Goal: Task Accomplishment & Management: Manage account settings

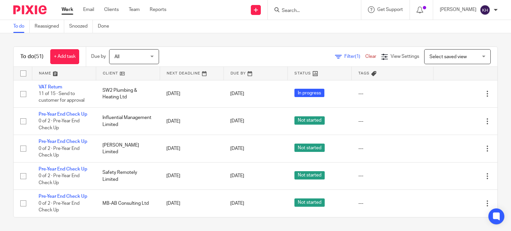
click at [315, 10] on input "Search" at bounding box center [311, 11] width 60 height 6
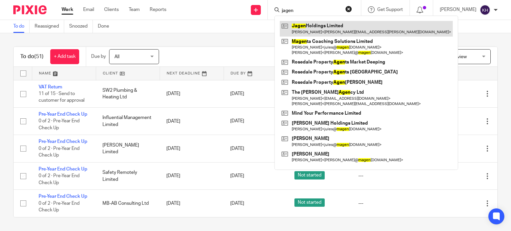
type input "jagen"
click at [339, 29] on link at bounding box center [366, 28] width 173 height 15
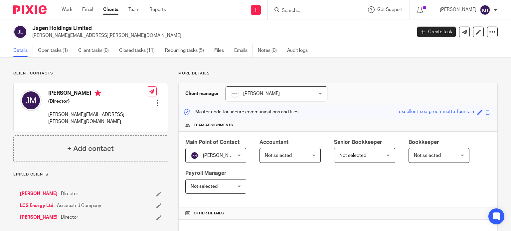
click at [49, 49] on link "Open tasks (1)" at bounding box center [55, 50] width 35 height 13
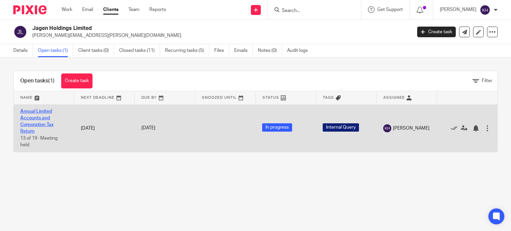
click at [34, 113] on link "Annual Limited Accounts and Corporation Tax Return" at bounding box center [36, 121] width 33 height 25
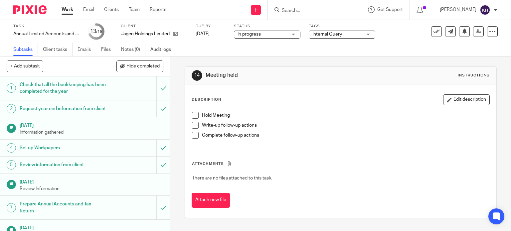
click at [349, 34] on span "Internal Query" at bounding box center [337, 34] width 50 height 7
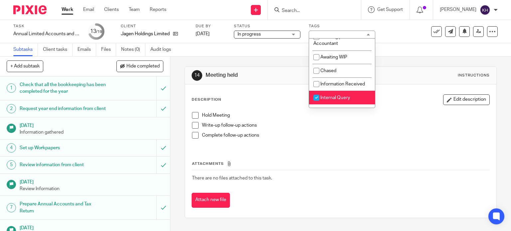
scroll to position [67, 0]
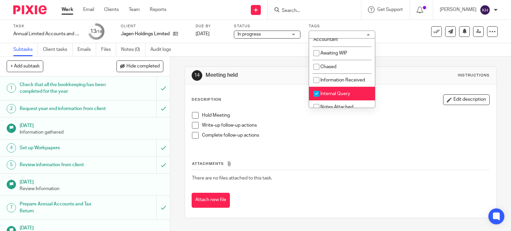
click at [340, 96] on span "Internal Query" at bounding box center [335, 93] width 30 height 5
checkbox input "false"
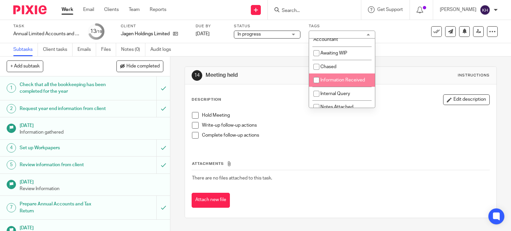
click at [408, 43] on div "Task Annual Limited Accounts and Corporation Tax Return Save Annual Limited Acc…" at bounding box center [255, 31] width 511 height 23
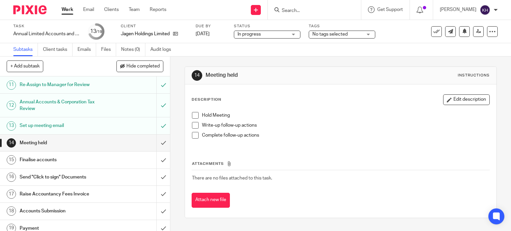
scroll to position [211, 0]
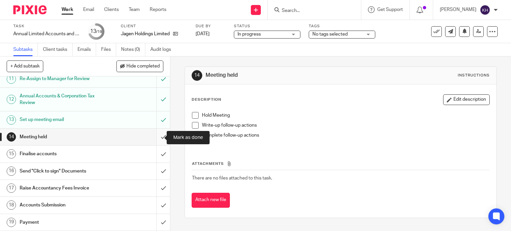
click at [157, 135] on input "submit" at bounding box center [85, 137] width 170 height 17
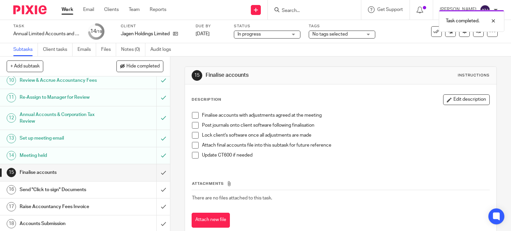
scroll to position [200, 0]
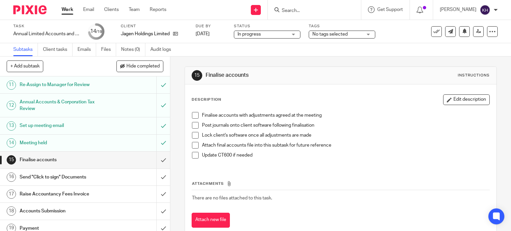
click at [88, 165] on h1 "Finalise accounts" at bounding box center [63, 160] width 87 height 10
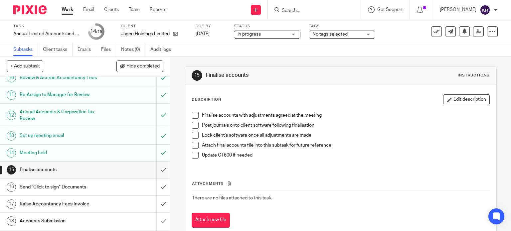
scroll to position [211, 0]
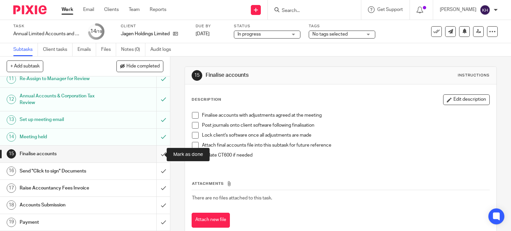
click at [156, 154] on input "submit" at bounding box center [85, 154] width 170 height 17
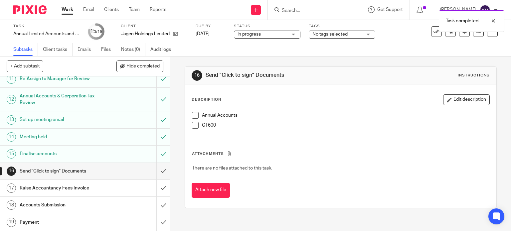
scroll to position [211, 0]
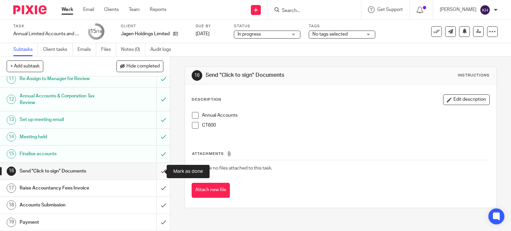
click at [155, 171] on input "submit" at bounding box center [85, 171] width 170 height 17
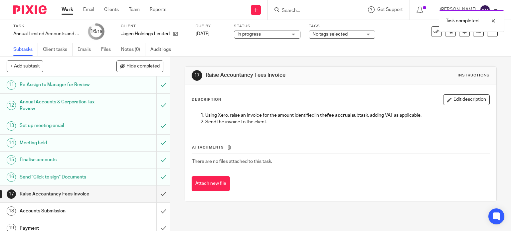
scroll to position [211, 0]
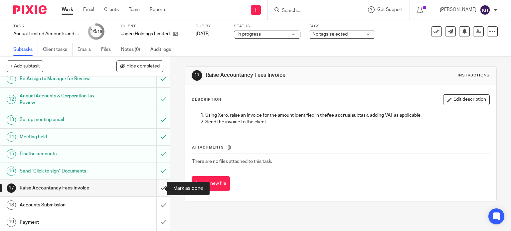
click at [158, 187] on input "submit" at bounding box center [85, 188] width 170 height 17
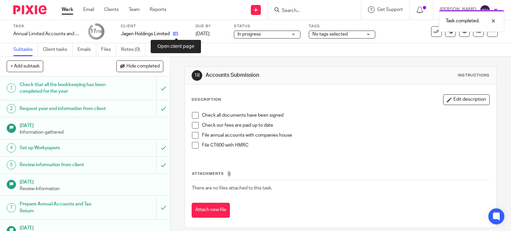
click at [176, 34] on icon at bounding box center [175, 33] width 5 height 5
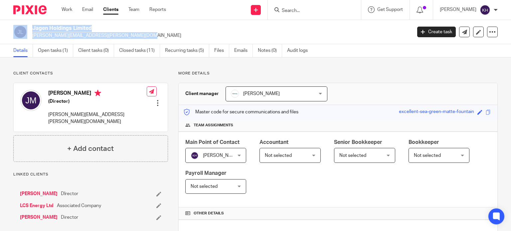
drag, startPoint x: 29, startPoint y: 36, endPoint x: 113, endPoint y: 36, distance: 83.8
click at [113, 36] on div "Jagen Holdings Limited james.martin@lcsenergy.co.uk" at bounding box center [210, 32] width 394 height 14
click at [122, 32] on p "[PERSON_NAME][EMAIL_ADDRESS][PERSON_NAME][DOMAIN_NAME]" at bounding box center [219, 35] width 375 height 7
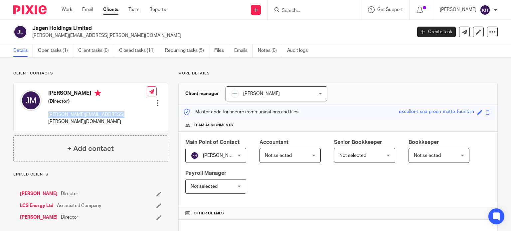
drag, startPoint x: 48, startPoint y: 115, endPoint x: 111, endPoint y: 116, distance: 63.9
click at [113, 116] on div "James Martin (Director) james.martin@lcsenergy.co.uk Edit contact Create client…" at bounding box center [91, 107] width 154 height 49
copy p "james.martin@lcsenergy.co.uk"
click at [150, 73] on p "Client contacts" at bounding box center [90, 73] width 155 height 5
click at [57, 49] on link "Open tasks (1)" at bounding box center [55, 50] width 35 height 13
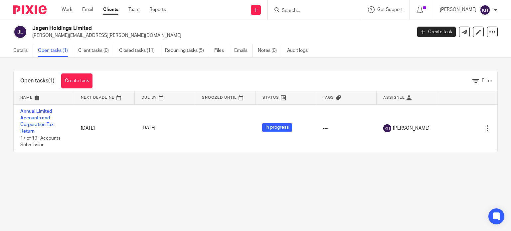
click at [321, 11] on input "Search" at bounding box center [311, 11] width 60 height 6
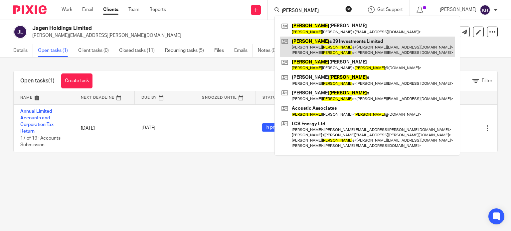
type input "stephen"
click at [363, 41] on link at bounding box center [367, 47] width 175 height 21
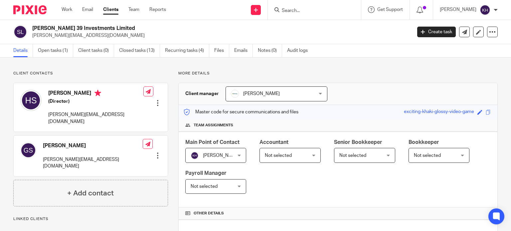
click at [309, 5] on div at bounding box center [314, 10] width 93 height 20
click at [311, 7] on form at bounding box center [316, 10] width 71 height 8
click at [314, 15] on div at bounding box center [314, 10] width 93 height 20
click at [314, 10] on input "Search" at bounding box center [311, 11] width 60 height 6
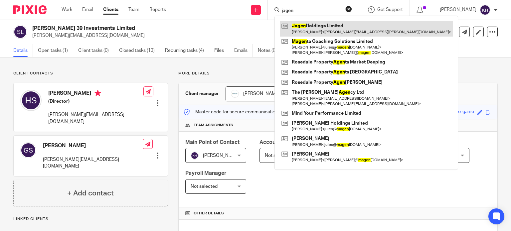
type input "jagen"
click at [331, 26] on link at bounding box center [366, 28] width 173 height 15
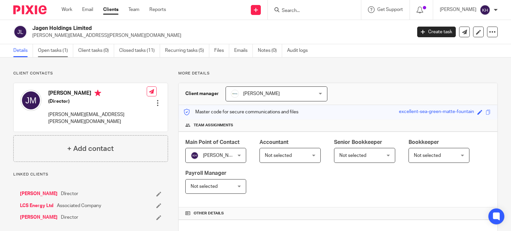
click at [53, 48] on link "Open tasks (1)" at bounding box center [55, 50] width 35 height 13
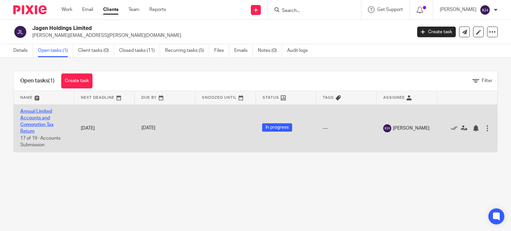
click at [42, 117] on link "Annual Limited Accounts and Corporation Tax Return" at bounding box center [36, 121] width 33 height 25
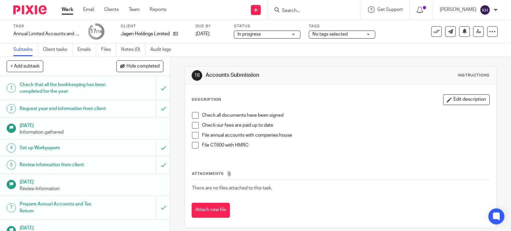
click at [338, 36] on span "No tags selected" at bounding box center [329, 34] width 35 height 5
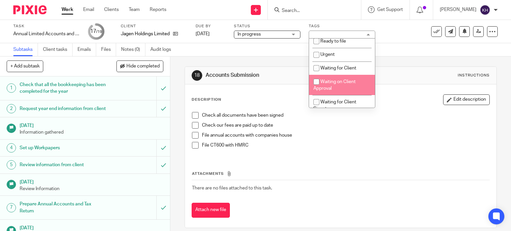
scroll to position [240, 0]
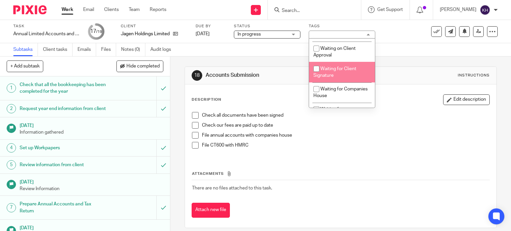
click at [337, 70] on span "Waiting for Client Signature" at bounding box center [334, 73] width 43 height 12
checkbox input "true"
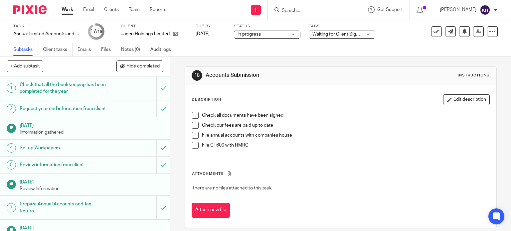
click at [407, 57] on div "18 Accounts Submission Instructions Description Edit description Check all docu…" at bounding box center [341, 148] width 312 height 182
click at [320, 7] on form at bounding box center [316, 10] width 71 height 8
click at [323, 10] on input "Search" at bounding box center [311, 11] width 60 height 6
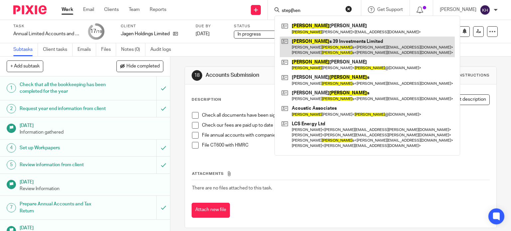
type input "step[hen"
click at [350, 52] on link at bounding box center [367, 47] width 175 height 21
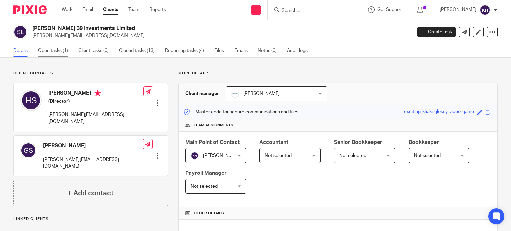
click at [55, 50] on link "Open tasks (1)" at bounding box center [55, 50] width 35 height 13
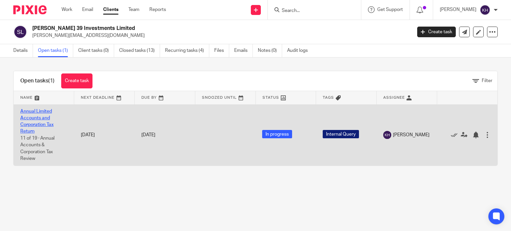
click at [43, 124] on link "Annual Limited Accounts and Corporation Tax Return" at bounding box center [36, 121] width 33 height 25
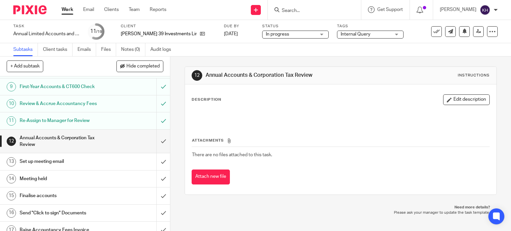
scroll to position [144, 0]
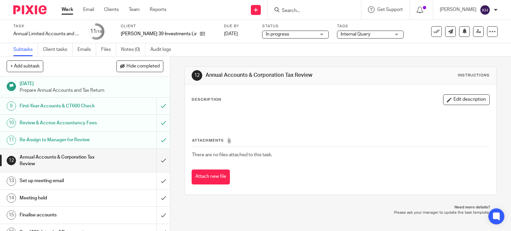
click at [110, 166] on div "Annual Accounts & Corporation Tax Review" at bounding box center [85, 160] width 130 height 17
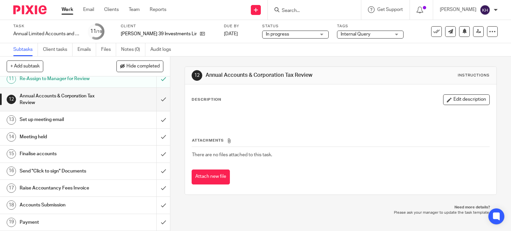
scroll to position [211, 0]
click at [157, 99] on input "submit" at bounding box center [85, 100] width 170 height 24
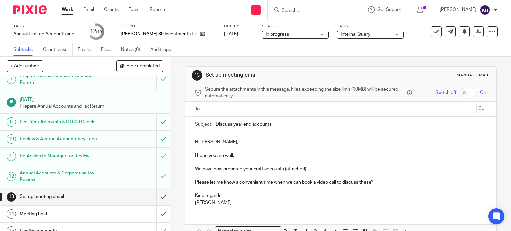
scroll to position [200, 0]
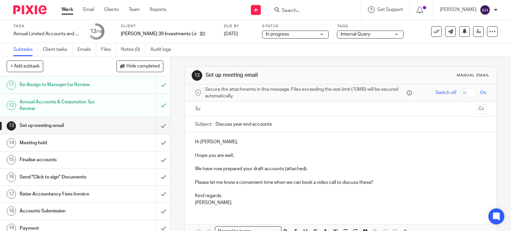
click at [250, 109] on input "text" at bounding box center [340, 109] width 266 height 8
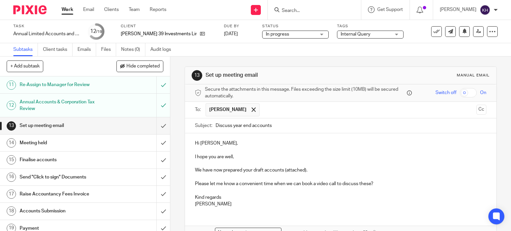
click at [273, 110] on input "text" at bounding box center [368, 109] width 211 height 13
drag, startPoint x: 274, startPoint y: 128, endPoint x: 296, endPoint y: 105, distance: 31.8
click at [336, 108] on span at bounding box center [338, 109] width 4 height 4
click at [266, 109] on input "text" at bounding box center [368, 109] width 211 height 13
drag, startPoint x: 233, startPoint y: 126, endPoint x: 169, endPoint y: 123, distance: 64.9
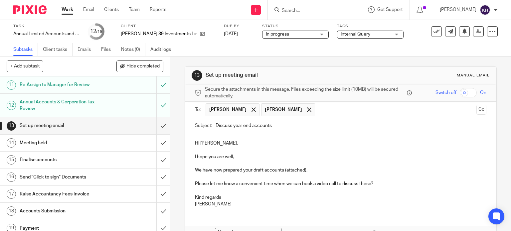
click at [170, 123] on div "13 Set up meeting email Manual email Secure the attachments in this message. Fi…" at bounding box center [340, 144] width 341 height 175
type input "Year end accounts"
click at [209, 150] on p at bounding box center [341, 150] width 292 height 7
click at [217, 155] on p "I hope you are well," at bounding box center [341, 157] width 292 height 7
click at [238, 157] on p "I hope you are well," at bounding box center [341, 157] width 292 height 7
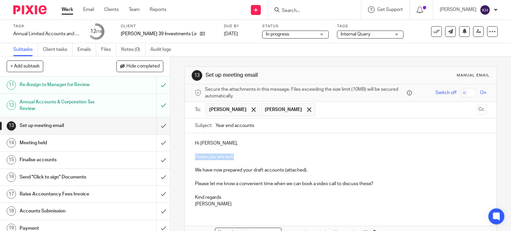
drag, startPoint x: 238, startPoint y: 157, endPoint x: 190, endPoint y: 156, distance: 48.2
click at [190, 156] on div "Hi [PERSON_NAME], I hope you are well, We have now prepared your draft accounts…" at bounding box center [341, 172] width 312 height 79
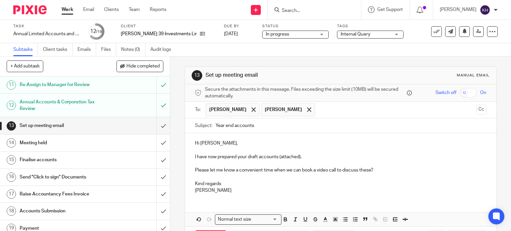
click at [234, 166] on p at bounding box center [341, 163] width 292 height 7
click at [311, 158] on p "I have now prepared your draft accounts (attached)." at bounding box center [341, 157] width 292 height 7
click at [299, 150] on p at bounding box center [341, 150] width 292 height 7
click at [310, 157] on p "I have now prepared your draft accounts (attached)." at bounding box center [341, 157] width 292 height 7
click at [285, 125] on input "Year end accounts" at bounding box center [351, 125] width 271 height 15
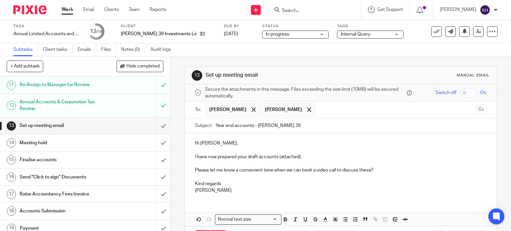
click at [305, 162] on p at bounding box center [341, 163] width 292 height 7
drag, startPoint x: 250, startPoint y: 157, endPoint x: 272, endPoint y: 158, distance: 22.0
click at [250, 157] on p "I have now prepared your draft accounts (attached)." at bounding box center [341, 157] width 292 height 7
click at [275, 158] on p "I have now prepared your draft accounts (attached)." at bounding box center [341, 157] width 292 height 7
click at [321, 156] on p "I have now prepared your draft accounts (attached)." at bounding box center [341, 157] width 292 height 7
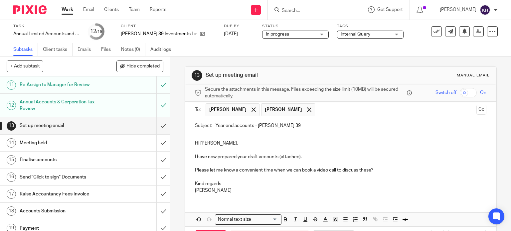
click at [258, 178] on p at bounding box center [341, 177] width 292 height 7
drag, startPoint x: 207, startPoint y: 173, endPoint x: 226, endPoint y: 173, distance: 19.3
click at [208, 173] on p "Please let me know a convenient time when we can book a video call to discuss t…" at bounding box center [341, 170] width 292 height 7
drag, startPoint x: 246, startPoint y: 173, endPoint x: 258, endPoint y: 173, distance: 12.0
click at [247, 174] on div "Hi Harriet, I have now prepared your draft accounts (attached). Please let me k…" at bounding box center [341, 166] width 312 height 66
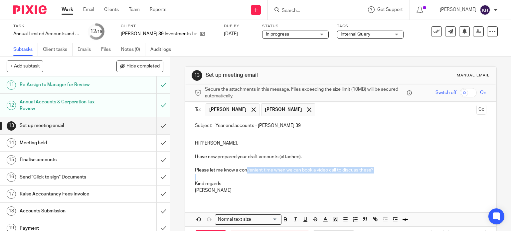
click at [379, 171] on p "Please let me know a convenient time when we can book a video call to discuss t…" at bounding box center [341, 170] width 292 height 7
drag, startPoint x: 375, startPoint y: 168, endPoint x: 188, endPoint y: 169, distance: 186.9
click at [188, 169] on div "Hi Harriet, I have now prepared your draft accounts (attached). Please let me k…" at bounding box center [341, 166] width 312 height 66
click at [230, 150] on p at bounding box center [341, 150] width 292 height 7
click at [198, 161] on p at bounding box center [341, 163] width 292 height 7
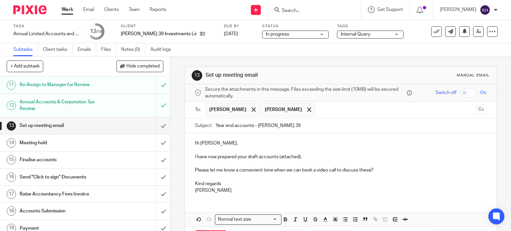
click at [212, 146] on p "Hi Harriet," at bounding box center [341, 143] width 292 height 7
click at [214, 161] on p at bounding box center [341, 163] width 292 height 7
click at [206, 157] on p "I have now prepared your draft accounts (attached)." at bounding box center [341, 157] width 292 height 7
click at [260, 156] on p "I have now prepared your draft accounts (attached)." at bounding box center [341, 157] width 292 height 7
click at [291, 154] on p "I have now prepared your draft accounts (attached)." at bounding box center [341, 157] width 292 height 7
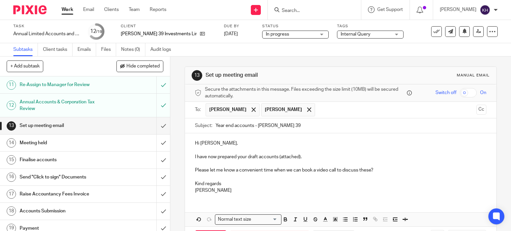
drag, startPoint x: 299, startPoint y: 166, endPoint x: 266, endPoint y: 178, distance: 35.6
click at [298, 168] on div "Hi Harriet, I have now prepared your draft accounts (attached). Please let me k…" at bounding box center [341, 166] width 312 height 66
click at [219, 173] on p "Please let me know a convenient time when we can book a video call to discuss t…" at bounding box center [341, 170] width 292 height 7
click at [244, 170] on p "Please let me know a convenient time when we can book a video call to discuss t…" at bounding box center [341, 170] width 292 height 7
click at [263, 173] on p "Please let me know a convenient time when we can book a video call to discuss t…" at bounding box center [341, 170] width 292 height 7
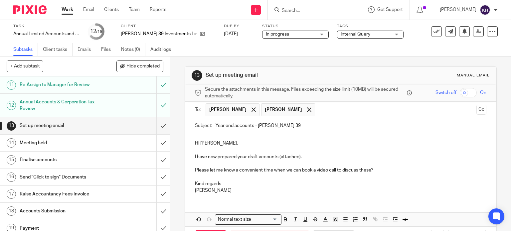
click at [206, 173] on p "Please let me know a convenient time when we can book a video call to discuss t…" at bounding box center [341, 170] width 292 height 7
click at [208, 163] on p at bounding box center [341, 163] width 292 height 7
click at [214, 172] on p "Please let me know a convenient time when we can book a video call to discuss t…" at bounding box center [341, 170] width 292 height 7
click at [242, 170] on p "Please let me know a convenient time when we can book a video call to discuss t…" at bounding box center [341, 170] width 292 height 7
click at [316, 169] on p "Please let me know a convenient time when we can book a video call to discuss t…" at bounding box center [341, 170] width 292 height 7
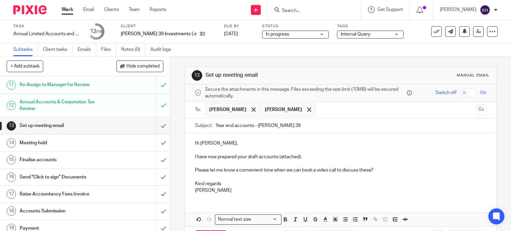
click at [381, 171] on p "Please let me know a convenient time when we can book a video call to discuss t…" at bounding box center [341, 170] width 292 height 7
click at [216, 170] on p "Please let me know a convenient time when we can book a video call to discuss t…" at bounding box center [341, 170] width 292 height 7
click at [201, 170] on p "Please let me know a convenient time when we can book a video call to discuss t…" at bounding box center [341, 170] width 292 height 7
click at [213, 170] on p "Please let me know a convenient time when we can book a video call to discuss t…" at bounding box center [341, 170] width 292 height 7
click at [225, 171] on p "Please let me know a convenient time when we can book a video call to discuss t…" at bounding box center [341, 170] width 292 height 7
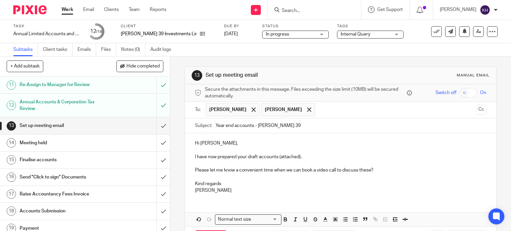
click at [235, 171] on p "Please let me know a convenient time when we can book a video call to discuss t…" at bounding box center [341, 170] width 292 height 7
click at [249, 171] on p "Please let me know a convenient time when we can book a video call to discuss t…" at bounding box center [341, 170] width 292 height 7
click at [268, 170] on p "Please let me know a convenient time when we can book a video call to discuss t…" at bounding box center [341, 170] width 292 height 7
click at [285, 170] on p "Please let me know a convenient time when we can book a video call to discuss t…" at bounding box center [341, 170] width 292 height 7
click at [297, 170] on p "Please let me know a convenient time when we can book a video call to discuss t…" at bounding box center [341, 170] width 292 height 7
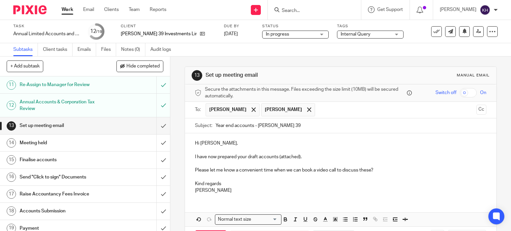
drag, startPoint x: 310, startPoint y: 170, endPoint x: 316, endPoint y: 170, distance: 5.7
click at [311, 170] on p "Please let me know a convenient time when we can book a video call to discuss t…" at bounding box center [341, 170] width 292 height 7
click at [318, 170] on p "Please let me know a convenient time when we can book a video call to discuss t…" at bounding box center [341, 170] width 292 height 7
drag, startPoint x: 330, startPoint y: 170, endPoint x: 341, endPoint y: 170, distance: 10.6
click at [331, 170] on p "Please let me know a convenient time when we can book a video call to discuss t…" at bounding box center [341, 170] width 292 height 7
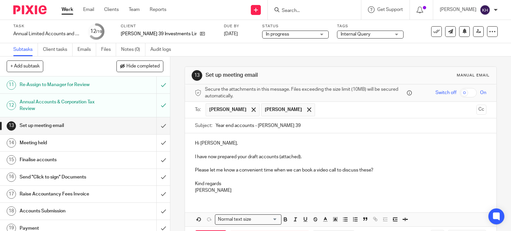
click at [341, 170] on p "Please let me know a convenient time when we can book a video call to discuss t…" at bounding box center [341, 170] width 292 height 7
drag, startPoint x: 359, startPoint y: 171, endPoint x: 371, endPoint y: 170, distance: 12.3
click at [359, 171] on p "Please let me know a convenient time when we can book a video call to discuss t…" at bounding box center [341, 170] width 292 height 7
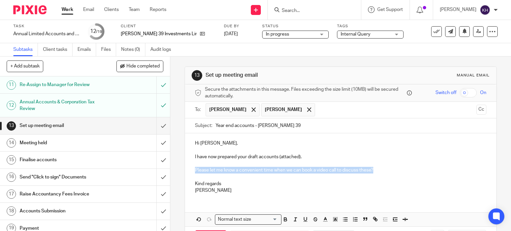
drag, startPoint x: 375, startPoint y: 170, endPoint x: 193, endPoint y: 170, distance: 182.6
click at [192, 171] on div "Hi Harriet, I have now prepared your draft accounts (attached). Please let me k…" at bounding box center [341, 166] width 312 height 66
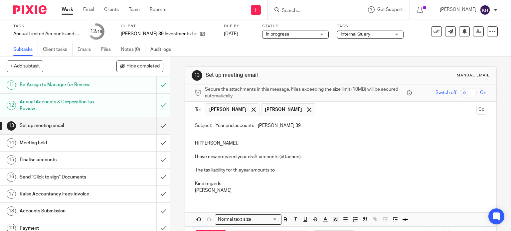
click at [238, 171] on p "The tax liability for th eyear amounts to" at bounding box center [341, 170] width 292 height 7
click at [282, 172] on p "The tax liability for the year amounts to" at bounding box center [341, 170] width 292 height 7
click at [207, 169] on p "The tax liability for the year amounts to" at bounding box center [341, 170] width 292 height 7
click at [252, 170] on p "The tax liability for the year amounts to" at bounding box center [341, 170] width 292 height 7
click at [287, 168] on p "The tax liability for the year amounts to" at bounding box center [341, 170] width 292 height 7
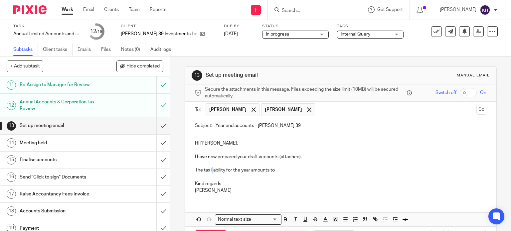
drag, startPoint x: 211, startPoint y: 169, endPoint x: 223, endPoint y: 169, distance: 12.3
click at [211, 169] on p "The tax liability for the year amounts to" at bounding box center [341, 170] width 292 height 7
click at [254, 173] on p "The tax liability for the year amounts to" at bounding box center [341, 170] width 292 height 7
click at [260, 169] on p "The tax liability for the year amounts to" at bounding box center [341, 170] width 292 height 7
click at [274, 169] on p "The tax liability for the year amounts to" at bounding box center [341, 170] width 292 height 7
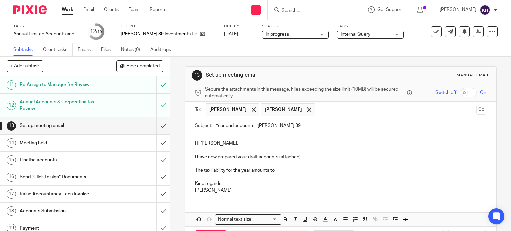
click at [195, 171] on p "The tax liability for the year amounts to" at bounding box center [341, 170] width 292 height 7
click at [212, 172] on p "The tax liability for the year amounts to" at bounding box center [341, 170] width 292 height 7
click at [270, 170] on p "The tax liability for the year amounts to" at bounding box center [341, 170] width 292 height 7
click at [273, 170] on p "The tax liability for the year amounts to" at bounding box center [341, 170] width 292 height 7
click at [302, 130] on input "Year end accounts - STephens 39" at bounding box center [351, 125] width 271 height 15
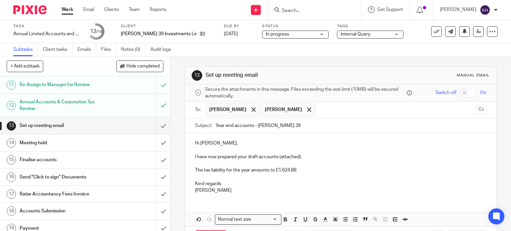
click at [262, 124] on input "Year end accounts - STephens 39" at bounding box center [351, 125] width 271 height 15
type input "Year end accounts - Stephens 39"
click at [290, 147] on p at bounding box center [341, 150] width 292 height 7
click at [285, 160] on p at bounding box center [341, 163] width 292 height 7
click at [269, 168] on p "The tax liability for the year amounts to £1,624.88" at bounding box center [341, 170] width 292 height 7
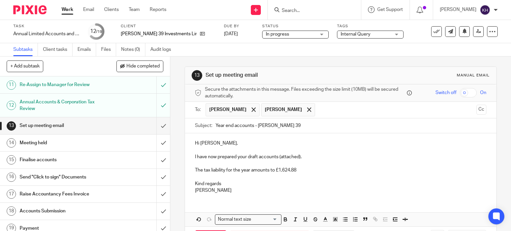
click at [234, 170] on p "The tax liability for the year amounts to £1,624.88" at bounding box center [341, 170] width 292 height 7
click at [288, 173] on p "The tax liability for the year amounts to £1,624.88" at bounding box center [341, 170] width 292 height 7
click at [306, 171] on p "The tax liability for the year amounts to £1,624.88" at bounding box center [341, 170] width 292 height 7
click at [309, 171] on p "The tax liability for the year amounts to £1,624.88" at bounding box center [341, 170] width 292 height 7
click at [302, 168] on p "The tax liability for the year amounts to £1,624.88" at bounding box center [341, 170] width 292 height 7
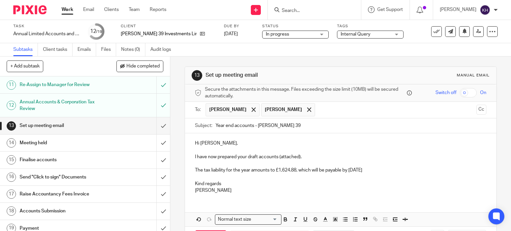
click at [220, 168] on p "The tax liability for the year amounts to £1,624.88, which will be payable by 1…" at bounding box center [341, 170] width 292 height 7
click at [246, 169] on p "The tax liability for the year amounts to £1,624.88, which will be payable by 1…" at bounding box center [341, 170] width 292 height 7
click at [247, 170] on p "The tax liability for the year amounts to £1,624.88, which will be payable by 1…" at bounding box center [341, 170] width 292 height 7
click at [251, 170] on p "The tax liability for the year amounts to £1,624.88, which will be payable by 1…" at bounding box center [341, 170] width 292 height 7
click at [387, 170] on p "The tax liability for the year amounts to £1,624.88, which will be payable by 1…" at bounding box center [341, 170] width 292 height 7
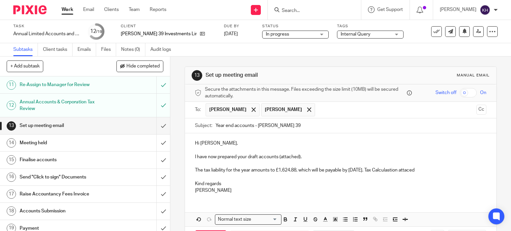
click at [392, 167] on p "The tax liability for the year amounts to £1,624.88, which will be payable by 1…" at bounding box center [341, 170] width 292 height 7
drag, startPoint x: 435, startPoint y: 172, endPoint x: 387, endPoint y: 172, distance: 47.9
click at [387, 172] on p "The tax liability for the year amounts to £1,624.88, which will be payable by 1…" at bounding box center [341, 170] width 292 height 7
click at [393, 170] on p "The tax liability for the year amounts to £1,624.88, which will be payable by 1…" at bounding box center [341, 170] width 292 height 7
click at [389, 171] on p "The tax liability for the year amounts to £1,624.88, which will be payable by 1…" at bounding box center [341, 170] width 292 height 7
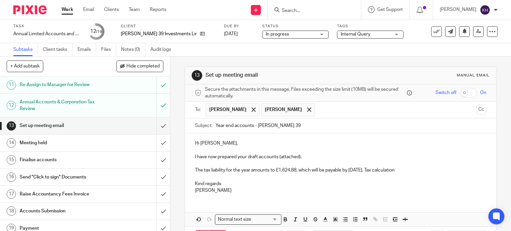
click at [416, 170] on p "The tax liability for the year amounts to £1,624.88, which will be payable by 1…" at bounding box center [341, 170] width 292 height 7
click at [283, 170] on p "The tax liability for the year amounts to £1,624.88, which will be payable by 1…" at bounding box center [341, 170] width 292 height 7
click at [416, 171] on p "The tax liability for the year amounts to £1,624.88, which will be payable by 1…" at bounding box center [341, 170] width 292 height 7
click at [431, 171] on p "The tax liability for the year amounts to £1,624.88, which will be payable by 1…" at bounding box center [341, 170] width 292 height 7
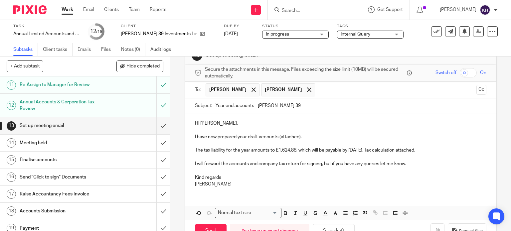
scroll to position [40, 0]
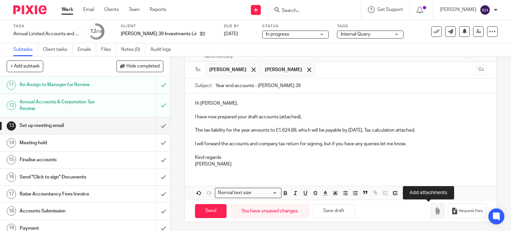
click at [434, 211] on icon "button" at bounding box center [437, 211] width 7 height 7
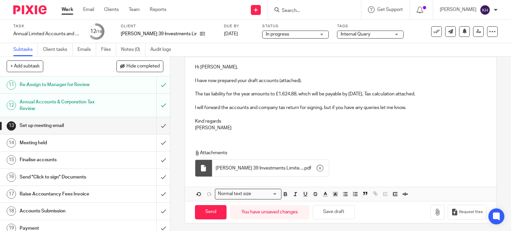
scroll to position [77, 0]
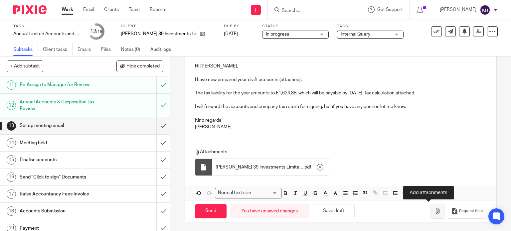
click at [434, 210] on icon "button" at bounding box center [437, 211] width 7 height 7
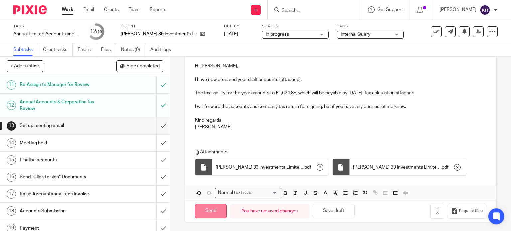
click at [202, 209] on input "Send" at bounding box center [211, 211] width 32 height 14
type input "Sent"
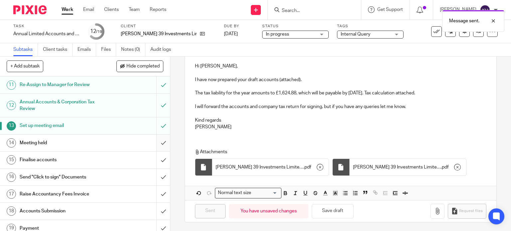
click at [150, 150] on div "14 Meeting held" at bounding box center [85, 143] width 170 height 17
click at [156, 149] on input "submit" at bounding box center [85, 143] width 170 height 17
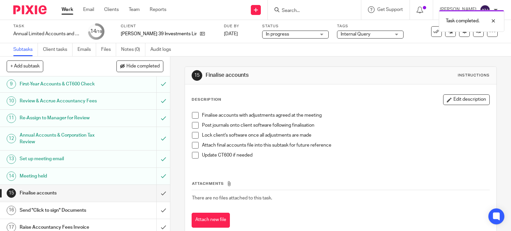
scroll to position [211, 0]
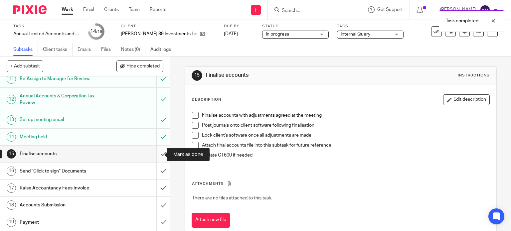
click at [155, 155] on input "submit" at bounding box center [85, 154] width 170 height 17
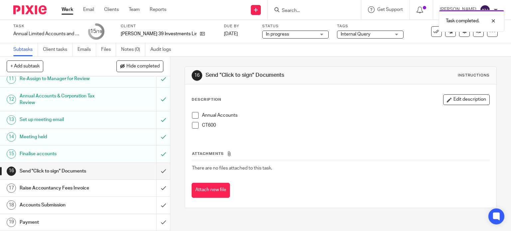
scroll to position [211, 0]
click at [154, 168] on input "submit" at bounding box center [85, 171] width 170 height 17
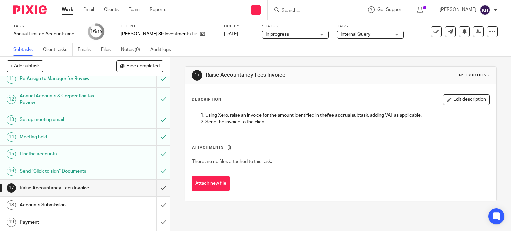
scroll to position [211, 0]
click at [159, 191] on input "submit" at bounding box center [85, 188] width 170 height 17
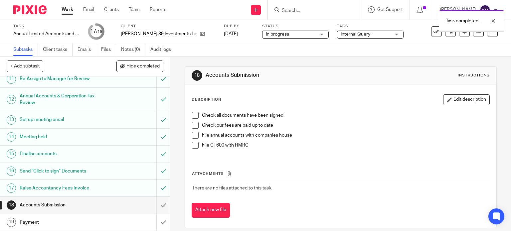
scroll to position [211, 0]
click at [355, 31] on span "Internal Query" at bounding box center [366, 34] width 50 height 7
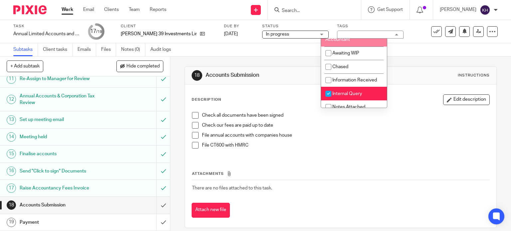
click at [362, 91] on li "Internal Query" at bounding box center [354, 94] width 66 height 14
checkbox input "false"
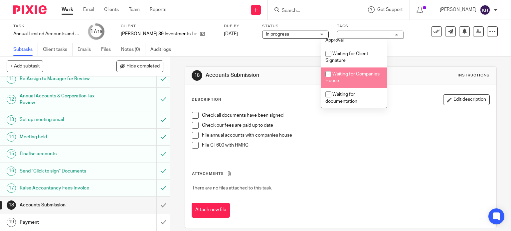
scroll to position [240, 0]
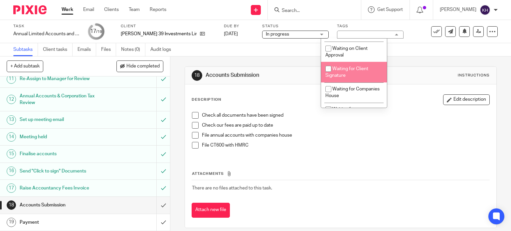
click at [364, 71] on span "Waiting for Client Signature" at bounding box center [346, 73] width 43 height 12
checkbox input "true"
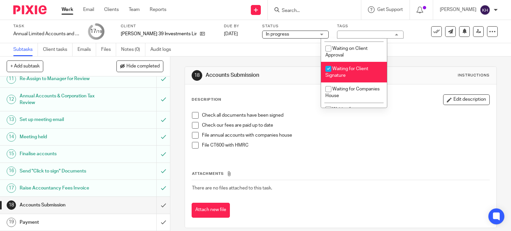
click at [428, 59] on div "18 Accounts Submission Instructions Description Edit description Check all docu…" at bounding box center [341, 148] width 312 height 182
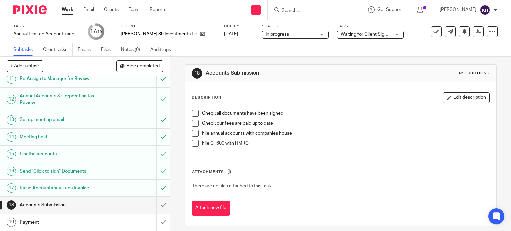
scroll to position [0, 0]
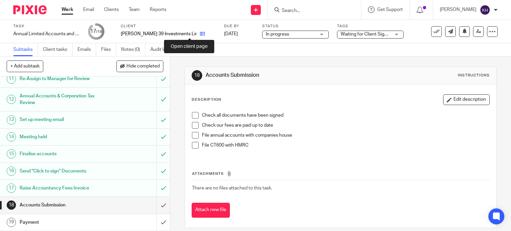
click at [200, 34] on icon at bounding box center [202, 33] width 5 height 5
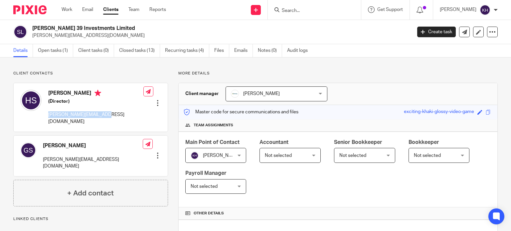
drag, startPoint x: 47, startPoint y: 113, endPoint x: 106, endPoint y: 116, distance: 59.6
click at [106, 116] on div "[PERSON_NAME] (Director) [PERSON_NAME][EMAIL_ADDRESS][DOMAIN_NAME] Edit contact…" at bounding box center [91, 107] width 154 height 49
copy p "[PERSON_NAME][EMAIL_ADDRESS][DOMAIN_NAME]"
drag, startPoint x: 94, startPoint y: 153, endPoint x: 41, endPoint y: 151, distance: 53.2
click at [41, 151] on div "Gareth Stephens gareth@lcsenergy.co.uk Edit contact Create client from contact …" at bounding box center [91, 156] width 154 height 41
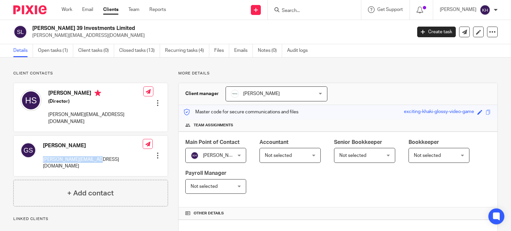
copy p "gareth@lcsenergy.co.uk"
click at [47, 50] on link "Open tasks (1)" at bounding box center [55, 50] width 35 height 13
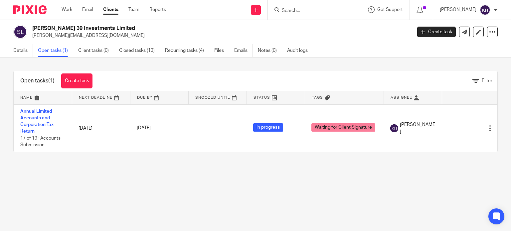
click at [64, 6] on div "Work Email Clients Team Reports Work Email Clients Team Reports Settings" at bounding box center [115, 10] width 121 height 20
click at [76, 13] on ul "Work Email Clients Team Reports" at bounding box center [119, 9] width 114 height 7
click at [64, 8] on link "Work" at bounding box center [67, 9] width 11 height 7
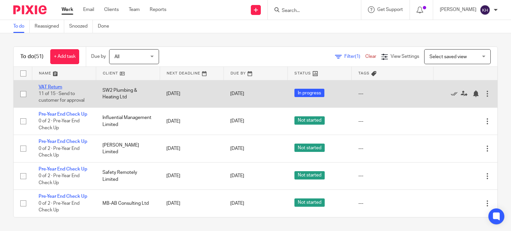
click at [56, 86] on link "VAT Return" at bounding box center [51, 87] width 24 height 5
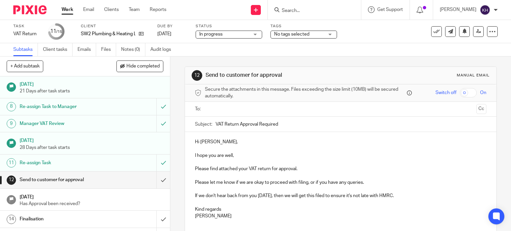
scroll to position [126, 0]
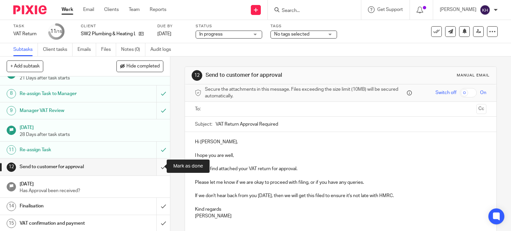
click at [158, 167] on input "submit" at bounding box center [85, 167] width 170 height 17
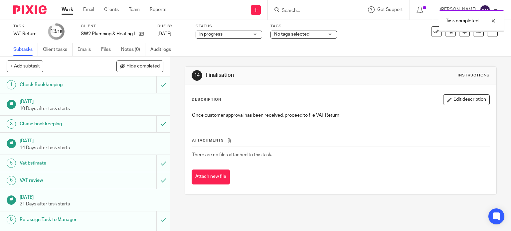
scroll to position [126, 0]
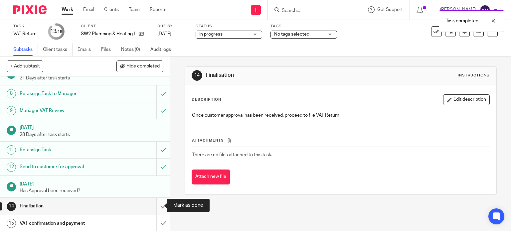
click at [159, 204] on input "submit" at bounding box center [85, 206] width 170 height 17
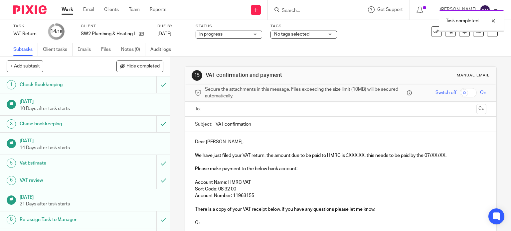
scroll to position [126, 0]
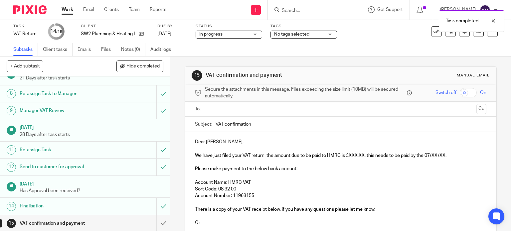
click at [286, 110] on input "text" at bounding box center [340, 109] width 266 height 8
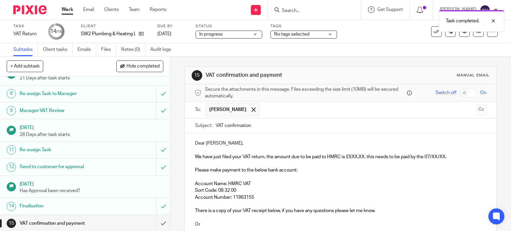
click at [263, 138] on div "Dear Sharon, We have just filed your VAT return, the amount due to be paid to H…" at bounding box center [341, 206] width 312 height 146
click at [250, 165] on p at bounding box center [341, 163] width 292 height 7
click at [346, 156] on span "We have just filed your VAT return, the amount due to be paid to HMRC is £XXX,X…" at bounding box center [320, 157] width 251 height 5
click at [434, 157] on span "We have just filed your VAT return, the amount due to be paid to HMRC is £8,907…" at bounding box center [321, 157] width 253 height 5
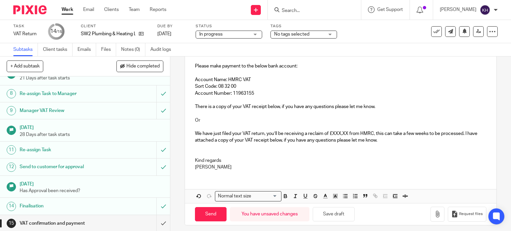
scroll to position [107, 0]
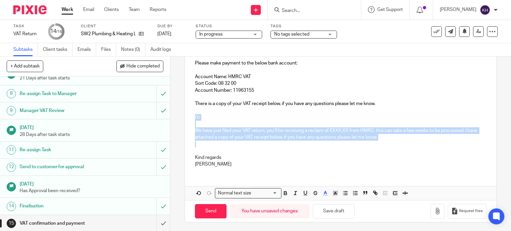
drag, startPoint x: 194, startPoint y: 117, endPoint x: 267, endPoint y: 145, distance: 78.1
click at [267, 145] on div "Dear Sharon, We have just filed your VAT return, the amount due to be paid to H…" at bounding box center [341, 99] width 312 height 146
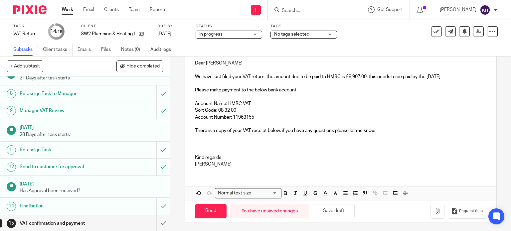
scroll to position [73, 0]
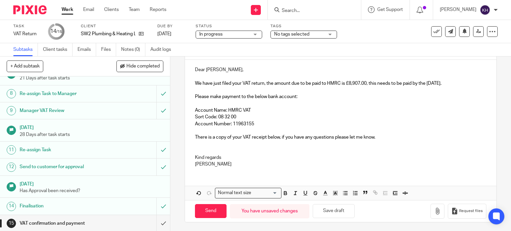
click at [311, 114] on p "Sort Code: 08 32 00" at bounding box center [341, 117] width 292 height 7
click at [434, 212] on icon "button" at bounding box center [437, 211] width 7 height 7
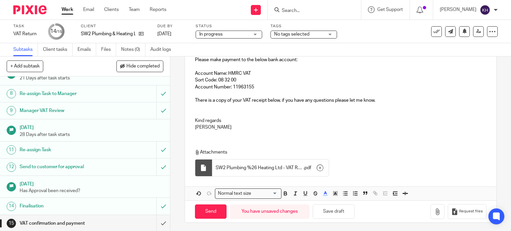
scroll to position [111, 0]
click at [258, 164] on span "SW2 Plumbing %26 Heating Ltd - VAT Receipt 31 Aug 2025" at bounding box center [260, 167] width 88 height 7
click at [263, 137] on div "Dear Sharon, We have just filed your VAT return, the amount due to be paid to H…" at bounding box center [341, 112] width 312 height 178
click at [209, 207] on input "Send" at bounding box center [211, 211] width 32 height 14
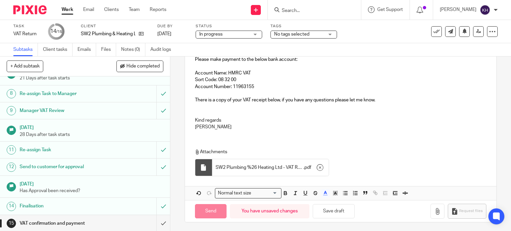
type input "Sent"
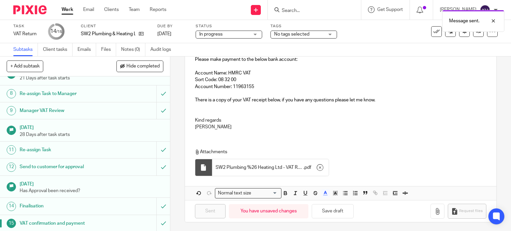
click at [434, 31] on div "Message sent." at bounding box center [379, 19] width 249 height 25
click at [432, 30] on div "Message sent." at bounding box center [379, 19] width 249 height 25
click at [493, 21] on div at bounding box center [488, 21] width 18 height 8
click at [433, 29] on icon at bounding box center [436, 31] width 7 height 7
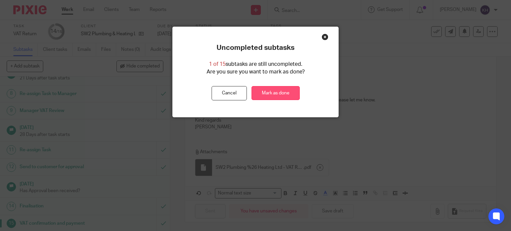
click at [269, 94] on link "Mark as done" at bounding box center [275, 93] width 48 height 14
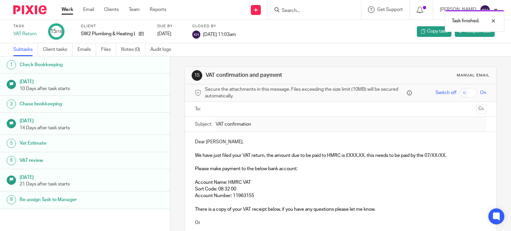
click at [69, 6] on link "Work" at bounding box center [68, 9] width 12 height 7
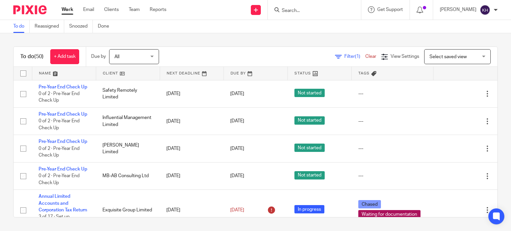
click at [328, 6] on form at bounding box center [316, 10] width 71 height 8
click at [329, 8] on input "Search" at bounding box center [311, 11] width 60 height 6
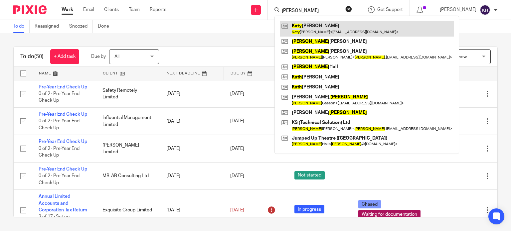
type input "katy"
click at [345, 28] on link at bounding box center [367, 28] width 174 height 15
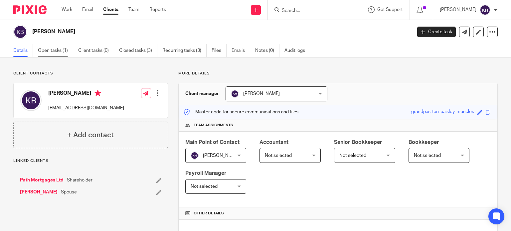
click at [47, 52] on link "Open tasks (1)" at bounding box center [55, 50] width 35 height 13
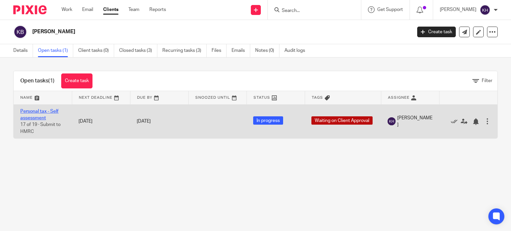
click at [41, 113] on link "Personal tax - Self assessment" at bounding box center [39, 114] width 38 height 11
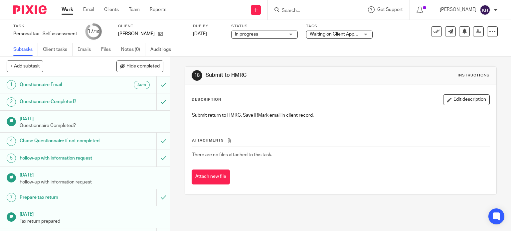
click at [349, 34] on span "Waiting on Client Approval" at bounding box center [337, 34] width 55 height 5
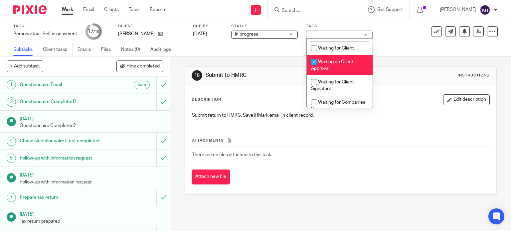
scroll to position [233, 0]
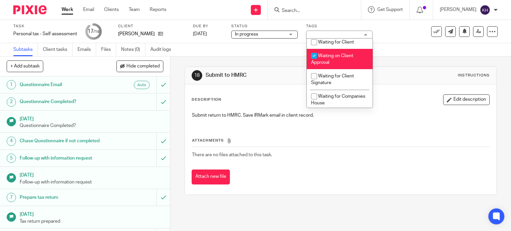
click at [349, 60] on span "Waiting on Client Approval" at bounding box center [332, 60] width 42 height 12
checkbox input "false"
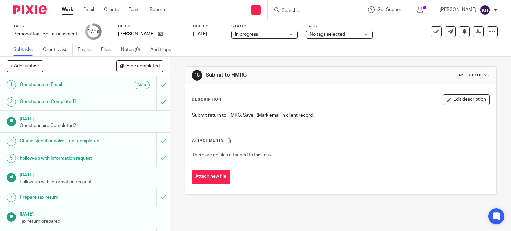
click at [414, 47] on div "Subtasks Client tasks Emails Files Notes (0) Audit logs" at bounding box center [255, 49] width 511 height 13
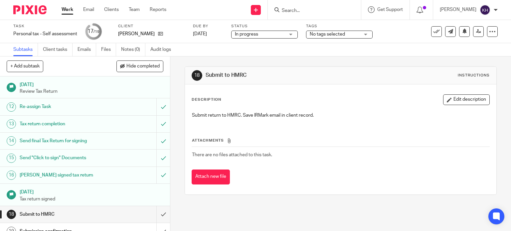
scroll to position [194, 0]
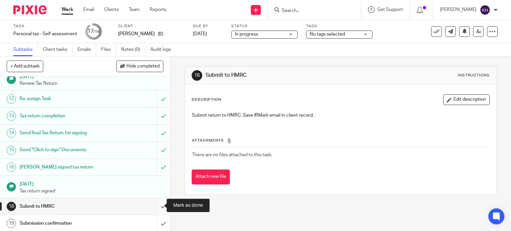
click at [157, 204] on input "submit" at bounding box center [85, 206] width 170 height 17
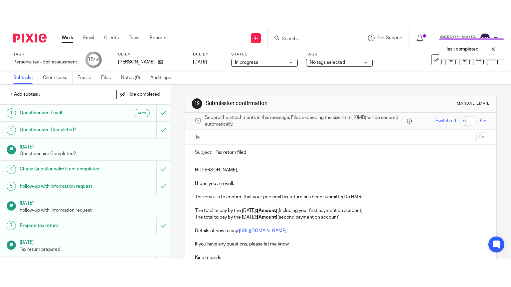
scroll to position [194, 0]
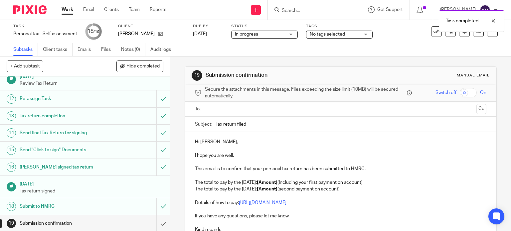
click at [233, 109] on input "text" at bounding box center [340, 109] width 266 height 8
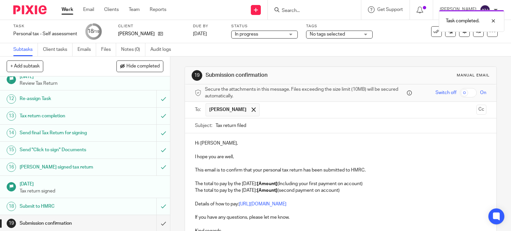
click at [256, 123] on input "Tax return filed" at bounding box center [351, 125] width 271 height 15
click at [249, 141] on p "Hi [PERSON_NAME]," at bounding box center [341, 143] width 292 height 7
click at [245, 161] on p at bounding box center [341, 163] width 292 height 7
drag, startPoint x: 194, startPoint y: 155, endPoint x: 244, endPoint y: 157, distance: 50.2
click at [244, 157] on p "I hope you are well," at bounding box center [341, 157] width 292 height 7
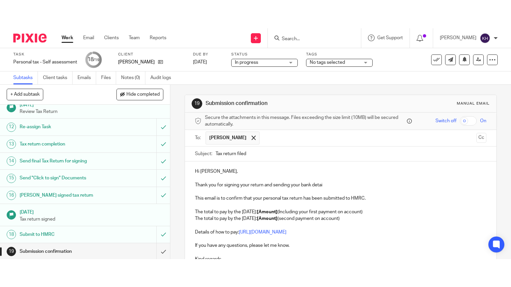
scroll to position [138, 0]
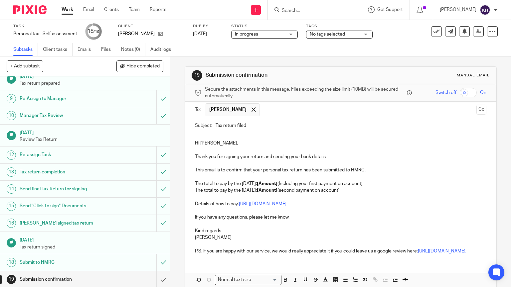
click at [325, 166] on p at bounding box center [341, 163] width 292 height 7
click at [325, 176] on p at bounding box center [341, 177] width 292 height 7
click at [347, 173] on p "This email is to confirm that your personal tax return has been submitted to HM…" at bounding box center [341, 170] width 292 height 7
drag, startPoint x: 193, startPoint y: 181, endPoint x: 350, endPoint y: 202, distance: 158.3
click at [350, 202] on div "Hi Katy, Thank you for signing your return and sending your bank details This e…" at bounding box center [341, 196] width 312 height 126
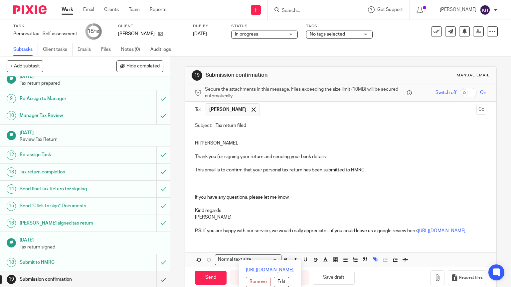
drag, startPoint x: 350, startPoint y: 202, endPoint x: 521, endPoint y: 273, distance: 186.0
click at [511, 231] on html "Work Email Clients Team Reports Work Email Clients Team Reports Settings Send n…" at bounding box center [255, 143] width 511 height 287
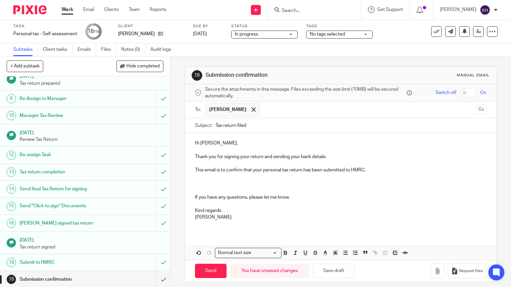
click at [217, 180] on p at bounding box center [341, 177] width 292 height 7
click at [209, 231] on input "Send" at bounding box center [211, 271] width 32 height 14
type input "Sent"
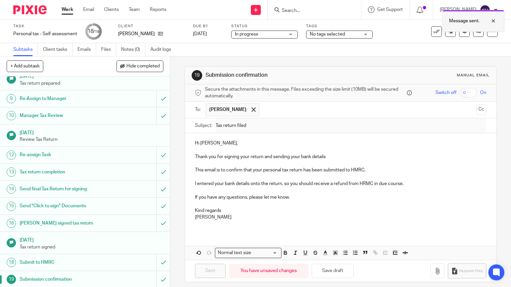
click at [495, 19] on div at bounding box center [488, 21] width 18 height 8
click at [433, 31] on icon at bounding box center [436, 31] width 7 height 7
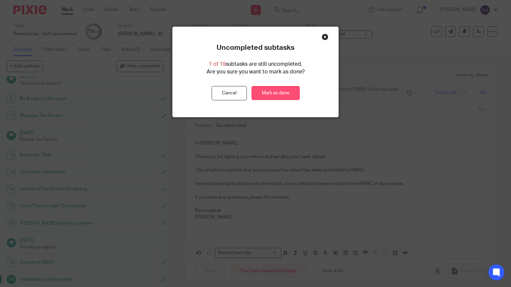
click at [274, 93] on link "Mark as done" at bounding box center [275, 93] width 48 height 14
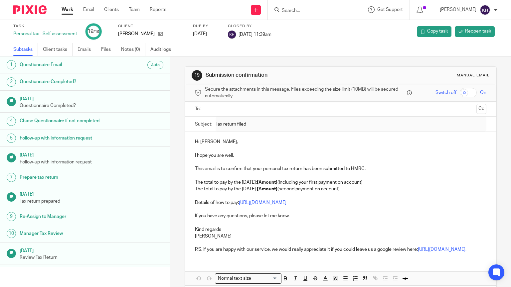
click at [264, 142] on p "Hi Katy," at bounding box center [341, 142] width 292 height 7
click at [258, 142] on p "Hi Katy," at bounding box center [341, 142] width 292 height 7
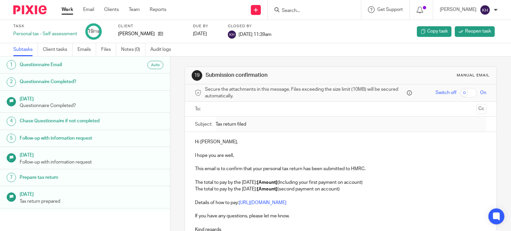
click at [66, 7] on link "Work" at bounding box center [68, 9] width 12 height 7
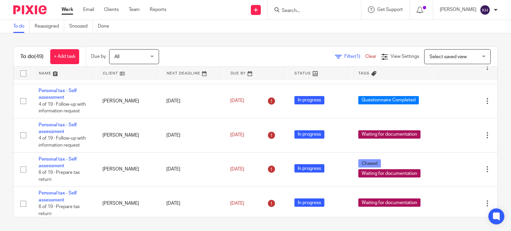
scroll to position [532, 0]
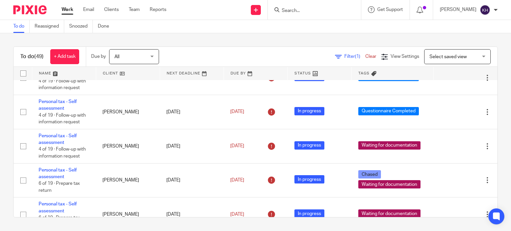
click at [60, 61] on td "Personal tax - Self assessment 6 of 19 · Prepare tax return" at bounding box center [64, 44] width 64 height 34
click at [58, 42] on link "Personal tax - Self assessment" at bounding box center [58, 36] width 38 height 11
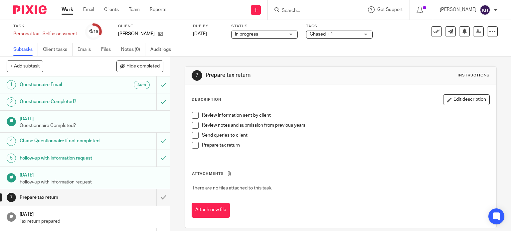
click at [345, 29] on div "Tags Chased + 1 Agent Authorisation Required AML Check Required Awaiting Manage…" at bounding box center [339, 32] width 67 height 16
click at [347, 36] on span "Chased + 1" at bounding box center [335, 34] width 50 height 7
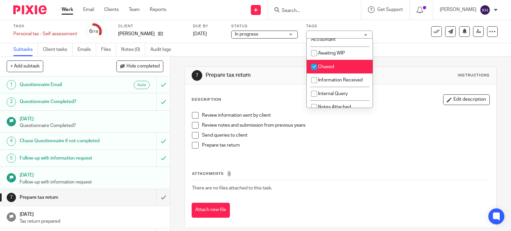
click at [343, 66] on li "Chased" at bounding box center [340, 67] width 66 height 14
checkbox input "false"
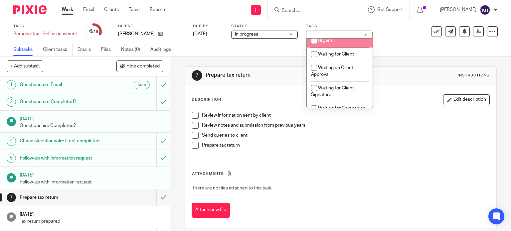
scroll to position [266, 0]
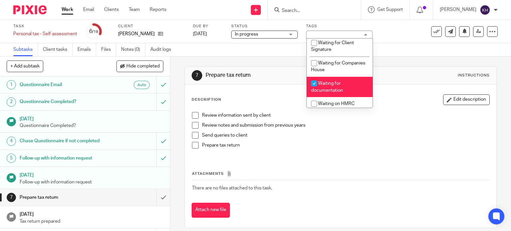
click at [342, 89] on li "Waiting for documentation" at bounding box center [340, 87] width 66 height 20
checkbox input "false"
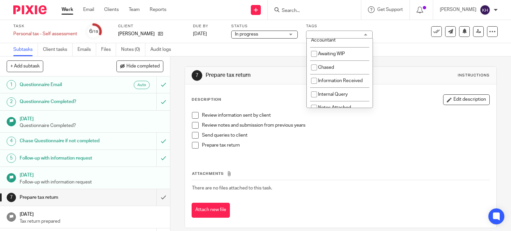
scroll to position [0, 0]
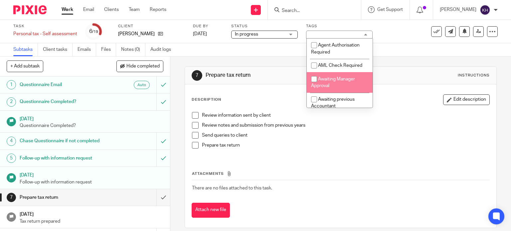
click at [342, 81] on span "Awaiting Manager Approval" at bounding box center [333, 83] width 44 height 12
checkbox input "true"
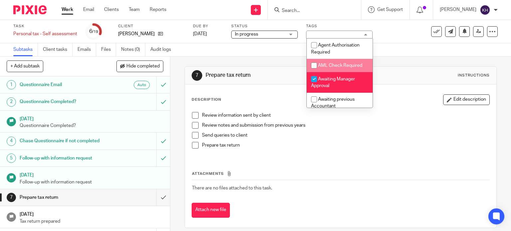
click at [402, 45] on div "Subtasks Client tasks Emails Files Notes (0) Audit logs" at bounding box center [255, 49] width 511 height 13
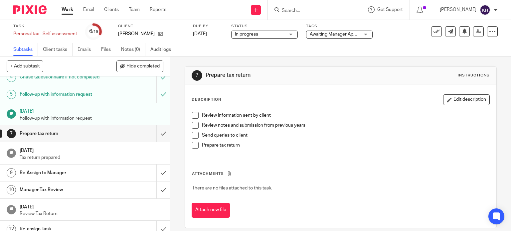
scroll to position [67, 0]
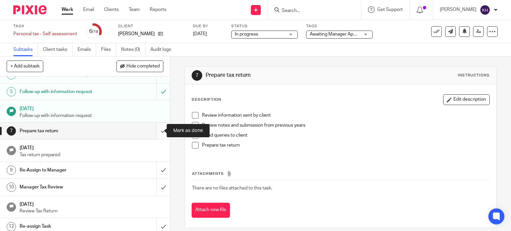
click at [158, 130] on input "submit" at bounding box center [85, 131] width 170 height 17
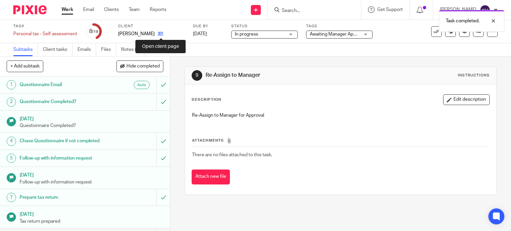
click at [160, 33] on icon at bounding box center [160, 33] width 5 height 5
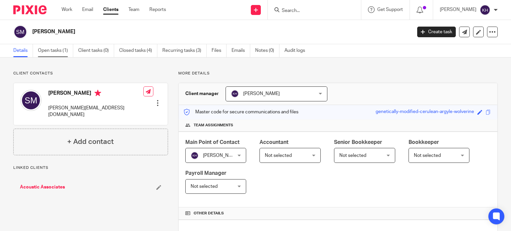
click at [52, 46] on link "Open tasks (1)" at bounding box center [55, 50] width 35 height 13
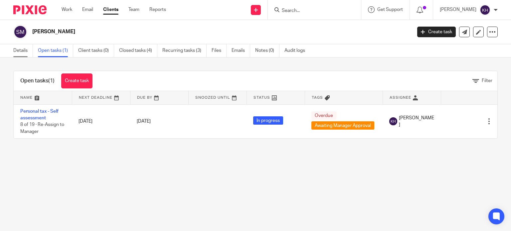
click at [17, 50] on link "Details" at bounding box center [23, 50] width 20 height 13
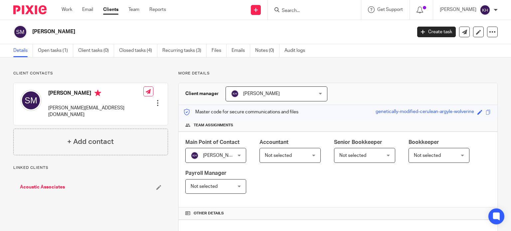
click at [50, 184] on link "Acoustic Associates" at bounding box center [42, 187] width 45 height 7
